Goal: Communication & Community: Answer question/provide support

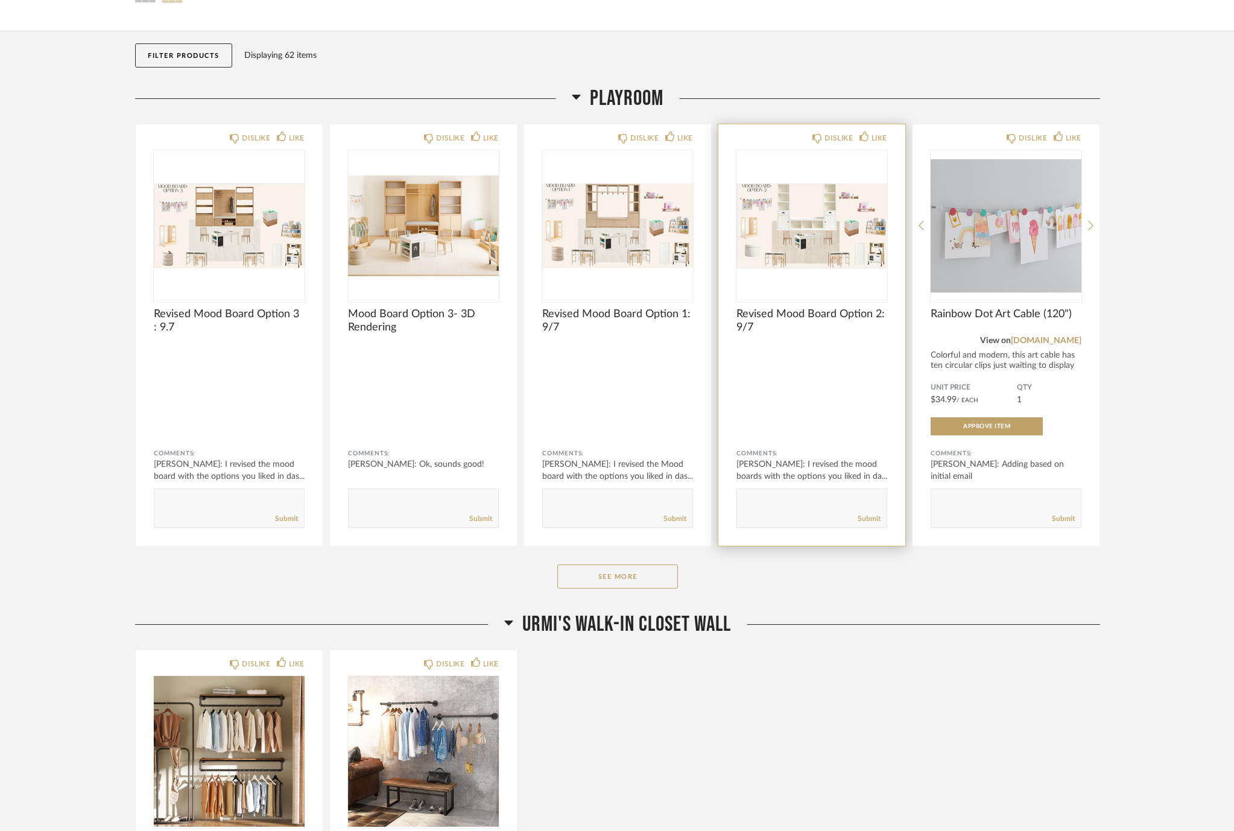
scroll to position [509, 0]
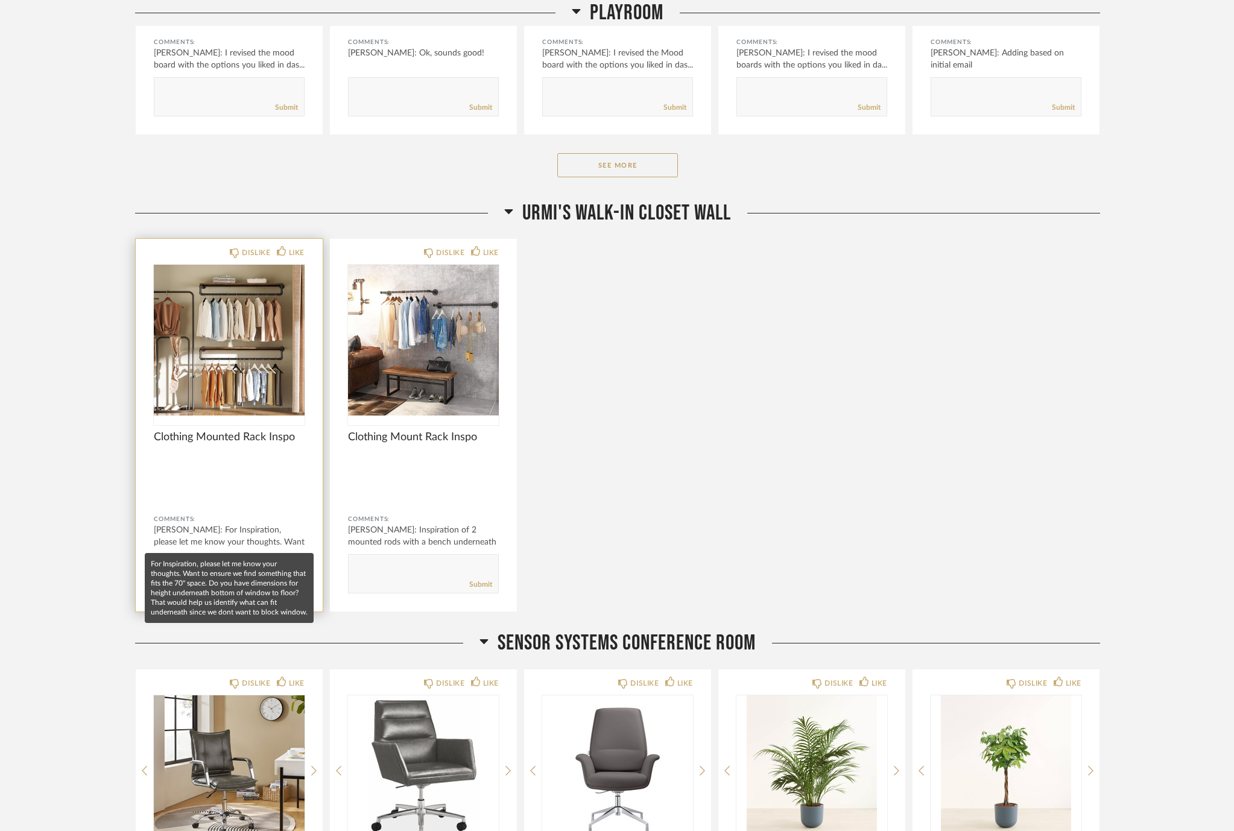
click at [233, 536] on div "[PERSON_NAME]: For Inspiration, please let me know your thoughts. Want to e..." at bounding box center [229, 542] width 151 height 36
click at [233, 541] on div "[PERSON_NAME]: For Inspiration, please let me know your thoughts. Want to e..." at bounding box center [229, 542] width 151 height 36
click at [185, 561] on textarea at bounding box center [229, 568] width 150 height 16
type textarea "70" x 70""
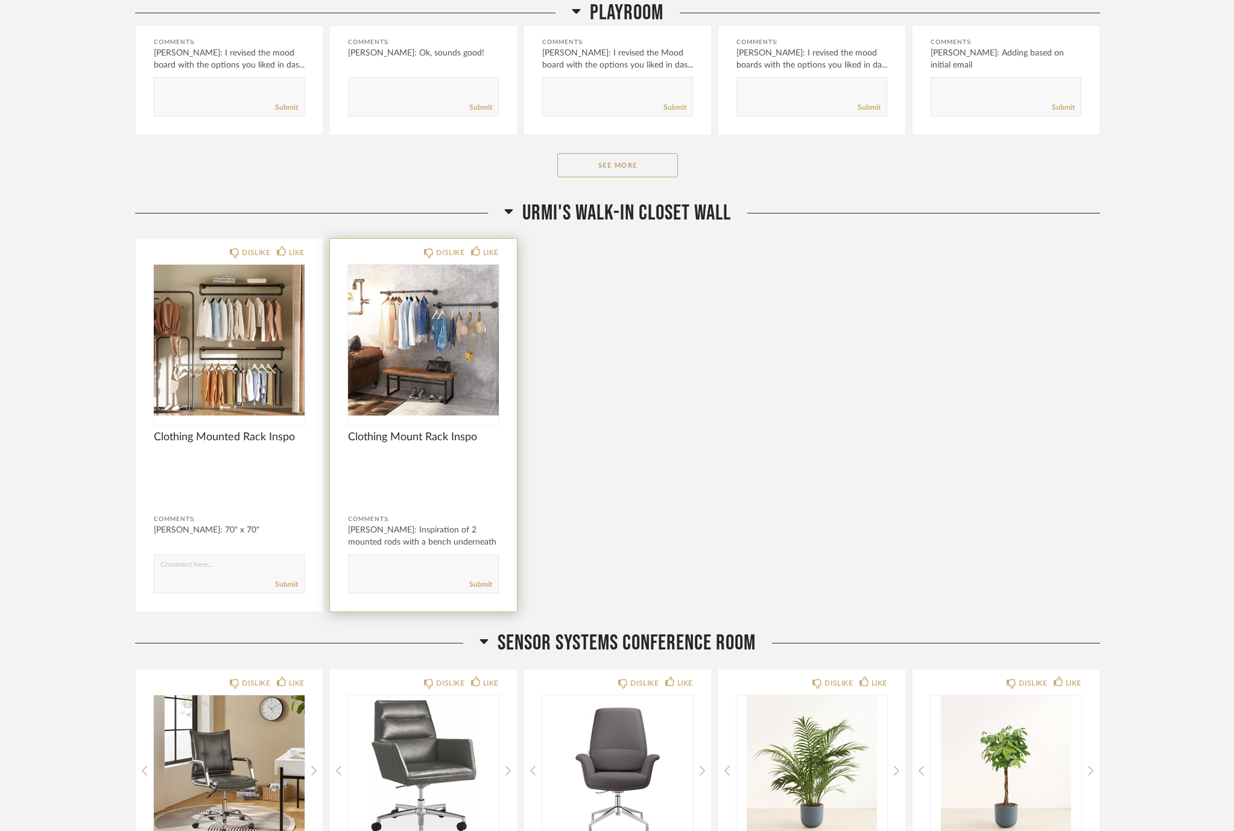
click at [379, 562] on textarea at bounding box center [424, 568] width 150 height 16
type textarea "I don't want a bench - that I know cuz I'"
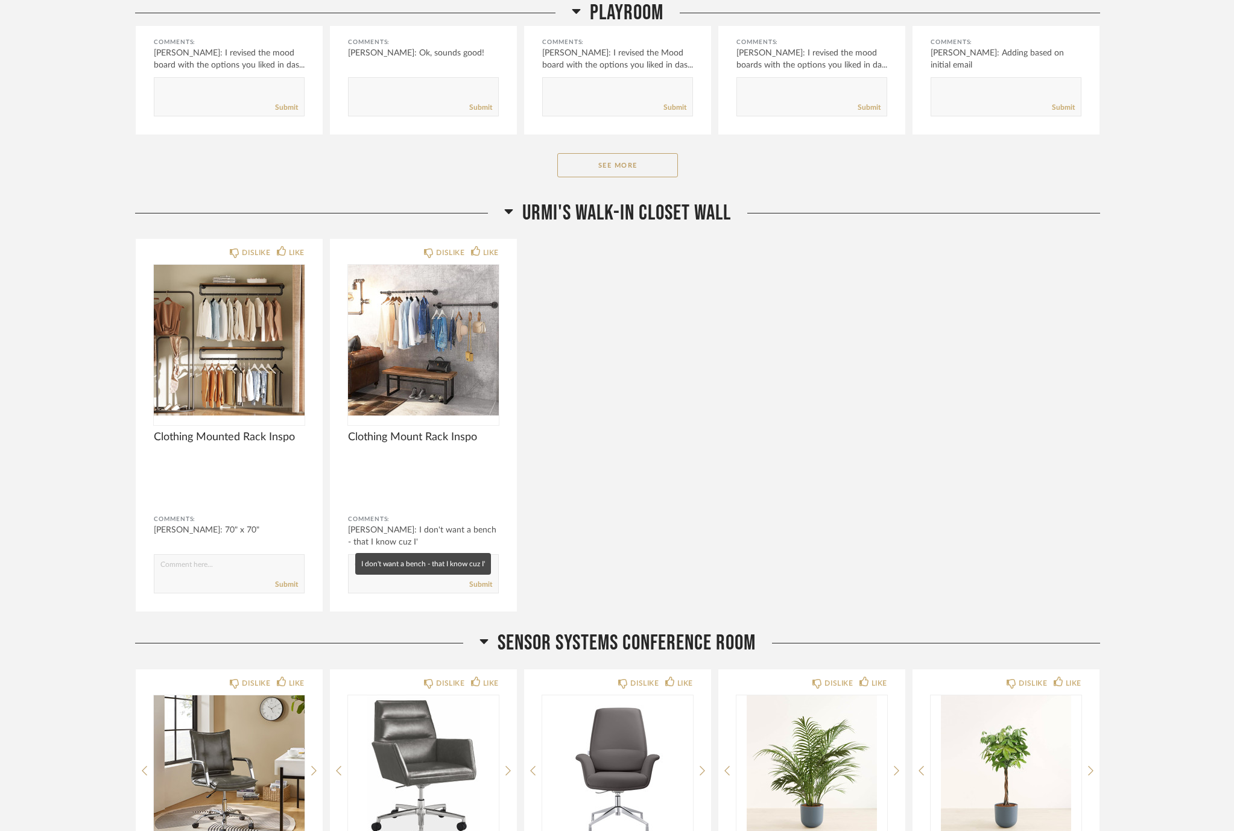
click at [389, 574] on mat-tooltip-component "I don't want a bench - that I know cuz I'" at bounding box center [423, 564] width 136 height 22
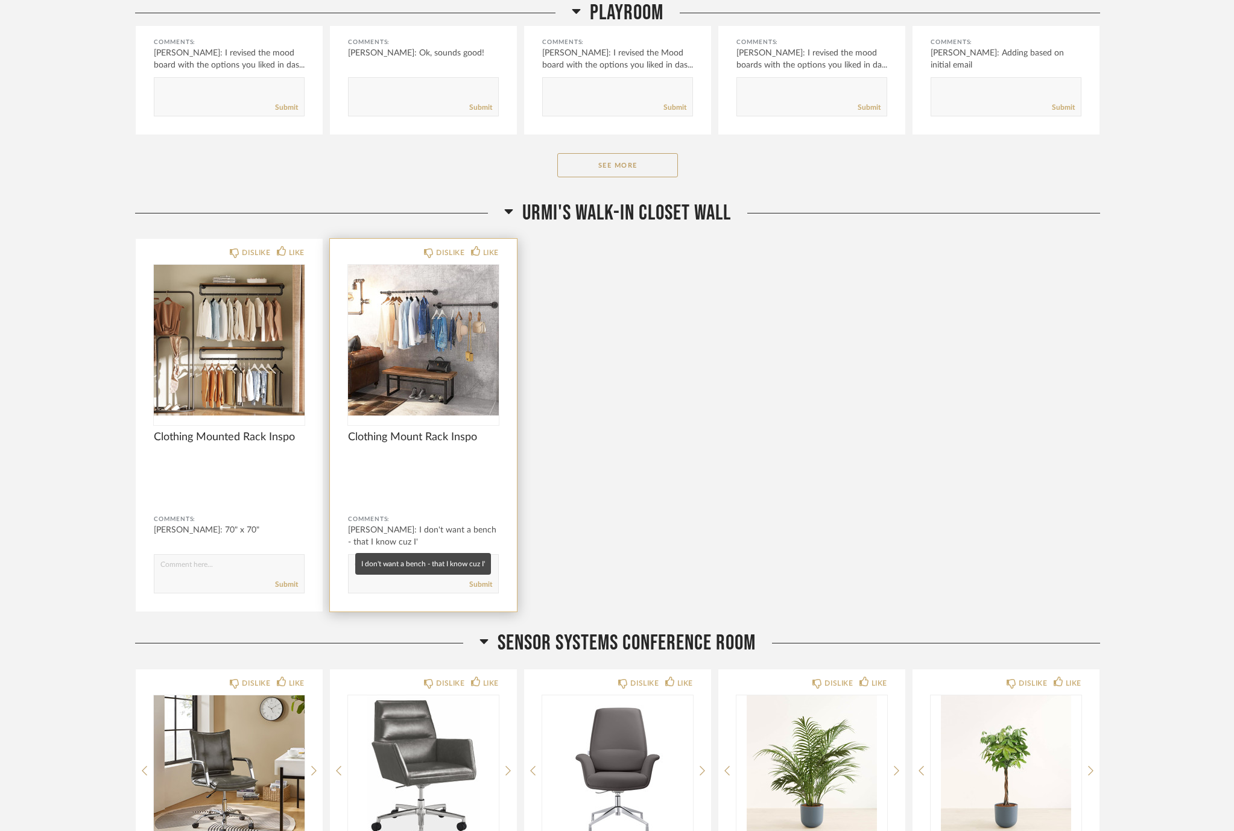
click at [396, 541] on div "[PERSON_NAME]: I don't want a bench - that I know cuz I'" at bounding box center [423, 536] width 151 height 24
click at [403, 537] on div "[PERSON_NAME]: I don't want a bench - that I know cuz I'" at bounding box center [423, 536] width 151 height 24
drag, startPoint x: 403, startPoint y: 537, endPoint x: 391, endPoint y: 536, distance: 12.1
click at [391, 536] on div "[PERSON_NAME]: I don't want a bench - that I know cuz I'" at bounding box center [423, 536] width 151 height 24
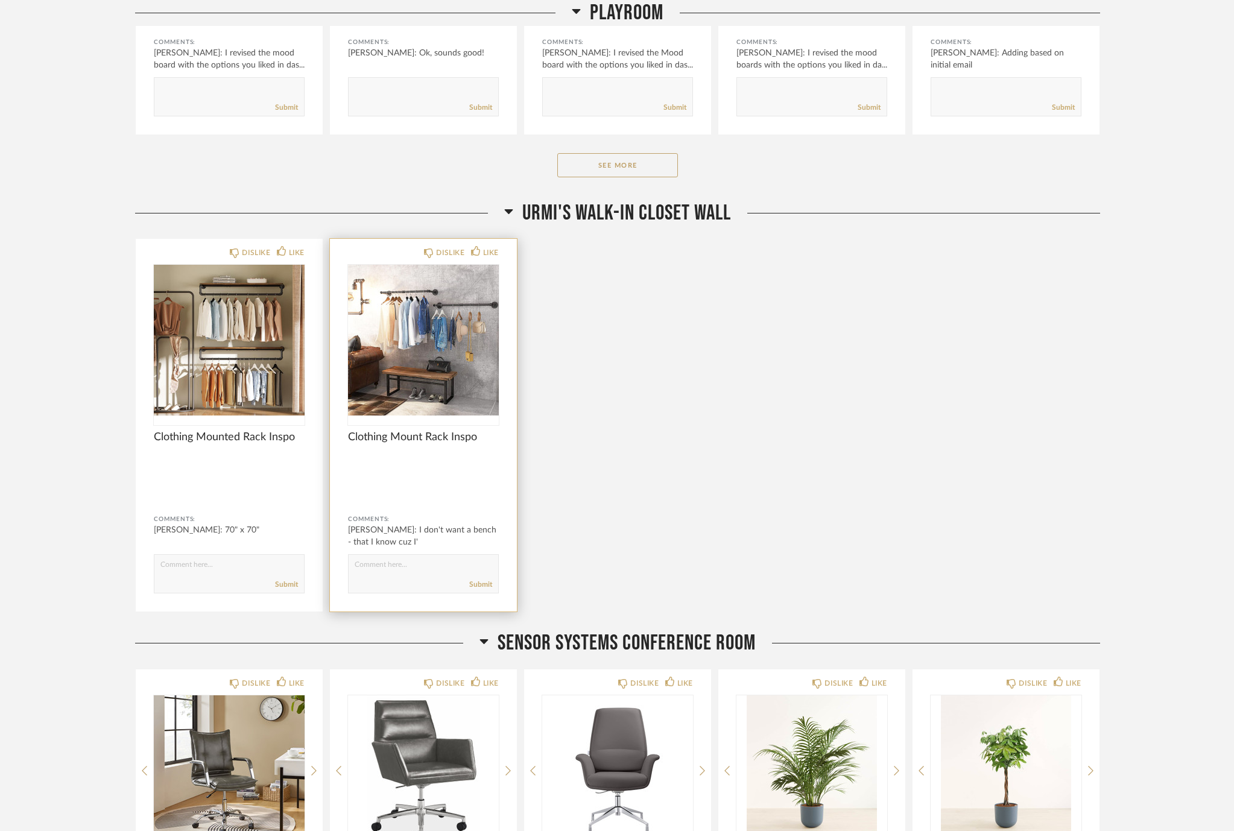
click at [376, 589] on div "Submit" at bounding box center [424, 585] width 150 height 16
click at [373, 574] on textarea at bounding box center [424, 568] width 150 height 16
type textarea "I'll use it as a place to just keep random stuff."
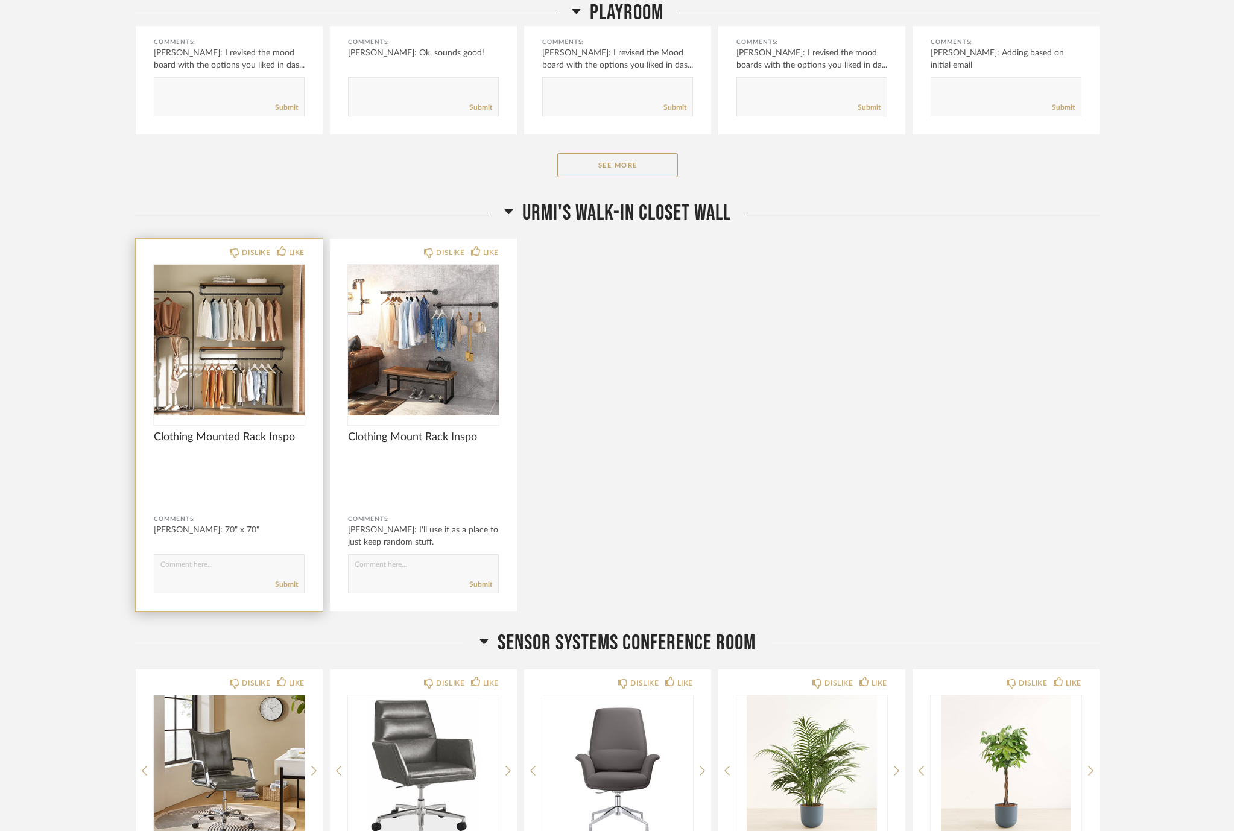
click at [246, 576] on textarea at bounding box center [229, 568] width 150 height 16
type textarea "I do like this option!"
